Goal: Find contact information: Obtain details needed to contact an individual or organization

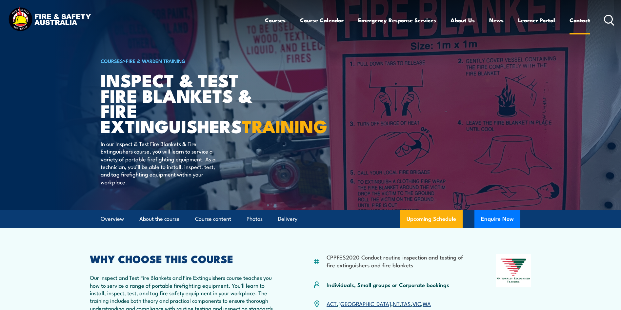
click at [576, 19] on link "Contact" at bounding box center [580, 19] width 21 height 17
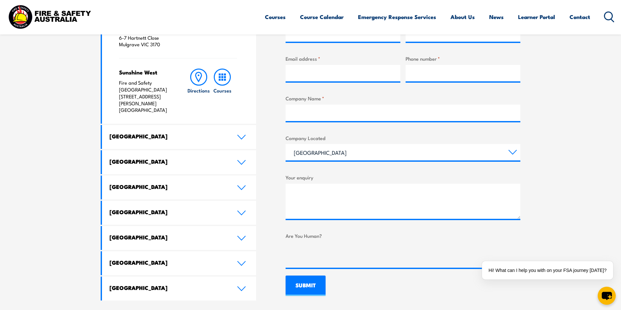
scroll to position [295, 0]
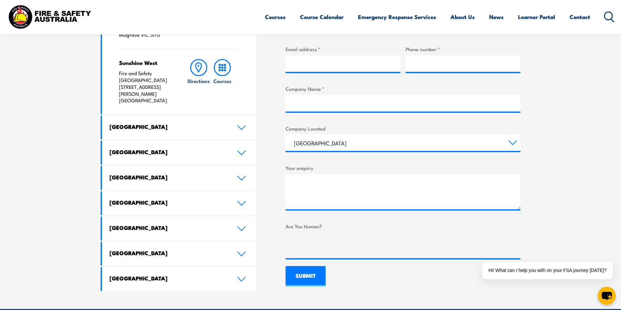
click at [240, 201] on icon at bounding box center [242, 203] width 8 height 4
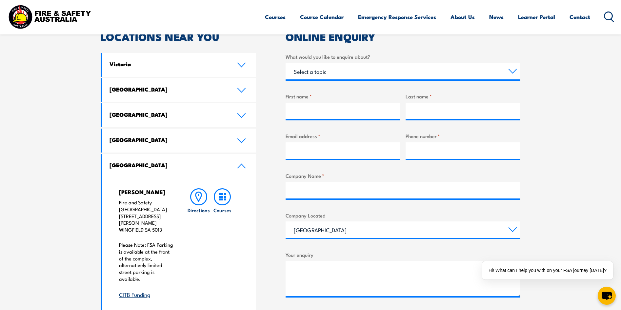
scroll to position [197, 0]
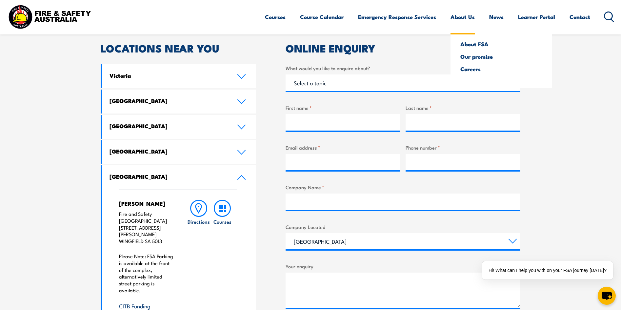
click at [464, 16] on link "About Us" at bounding box center [463, 16] width 24 height 17
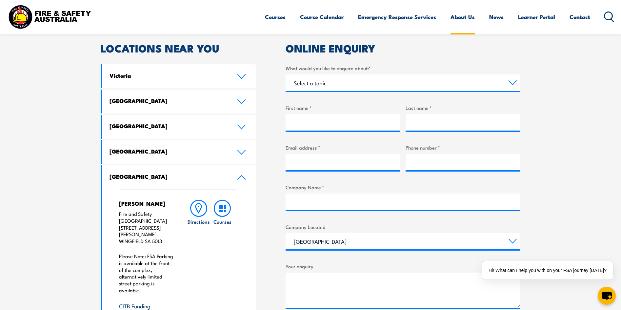
click at [469, 18] on link "About Us" at bounding box center [463, 16] width 24 height 17
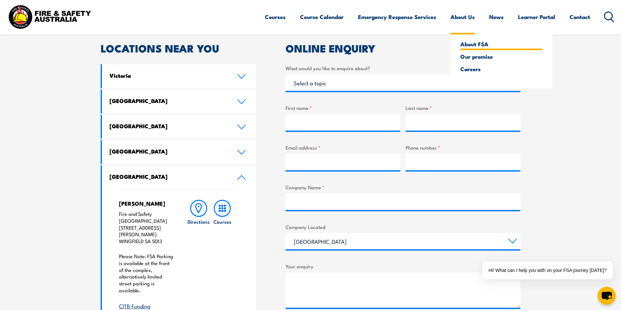
click at [470, 45] on link "About FSA" at bounding box center [501, 44] width 82 height 6
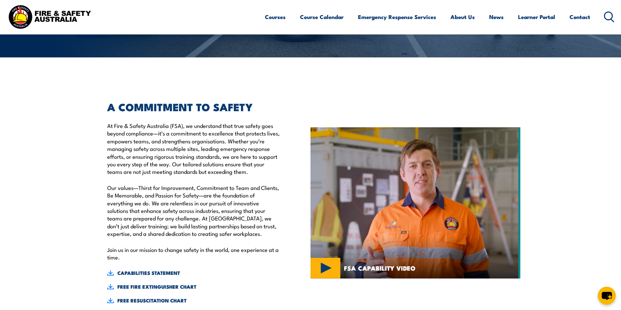
scroll to position [130, 0]
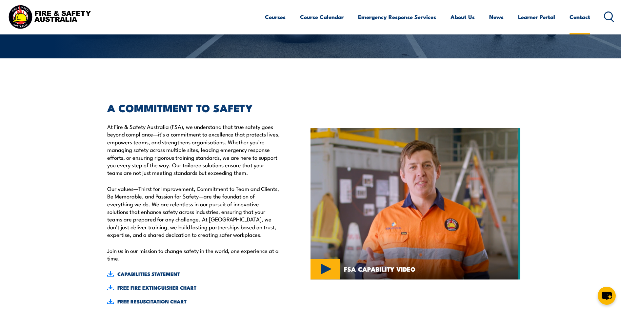
click at [573, 18] on link "Contact" at bounding box center [580, 16] width 21 height 17
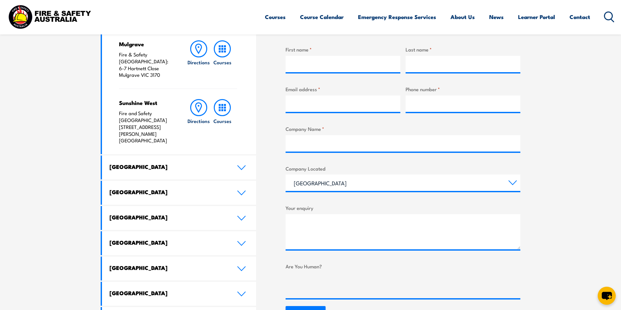
scroll to position [262, 0]
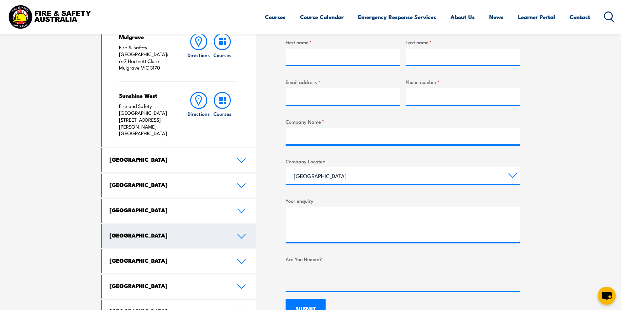
click at [245, 233] on icon at bounding box center [241, 235] width 9 height 5
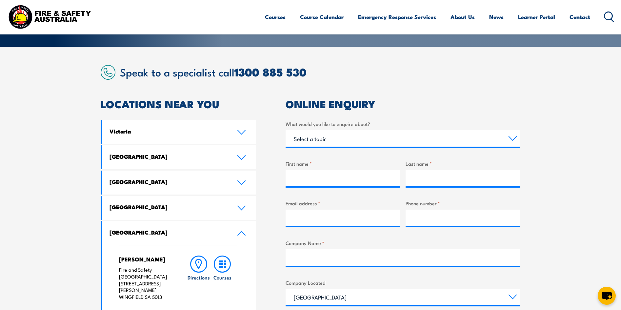
scroll to position [131, 0]
